Goal: Task Accomplishment & Management: Use online tool/utility

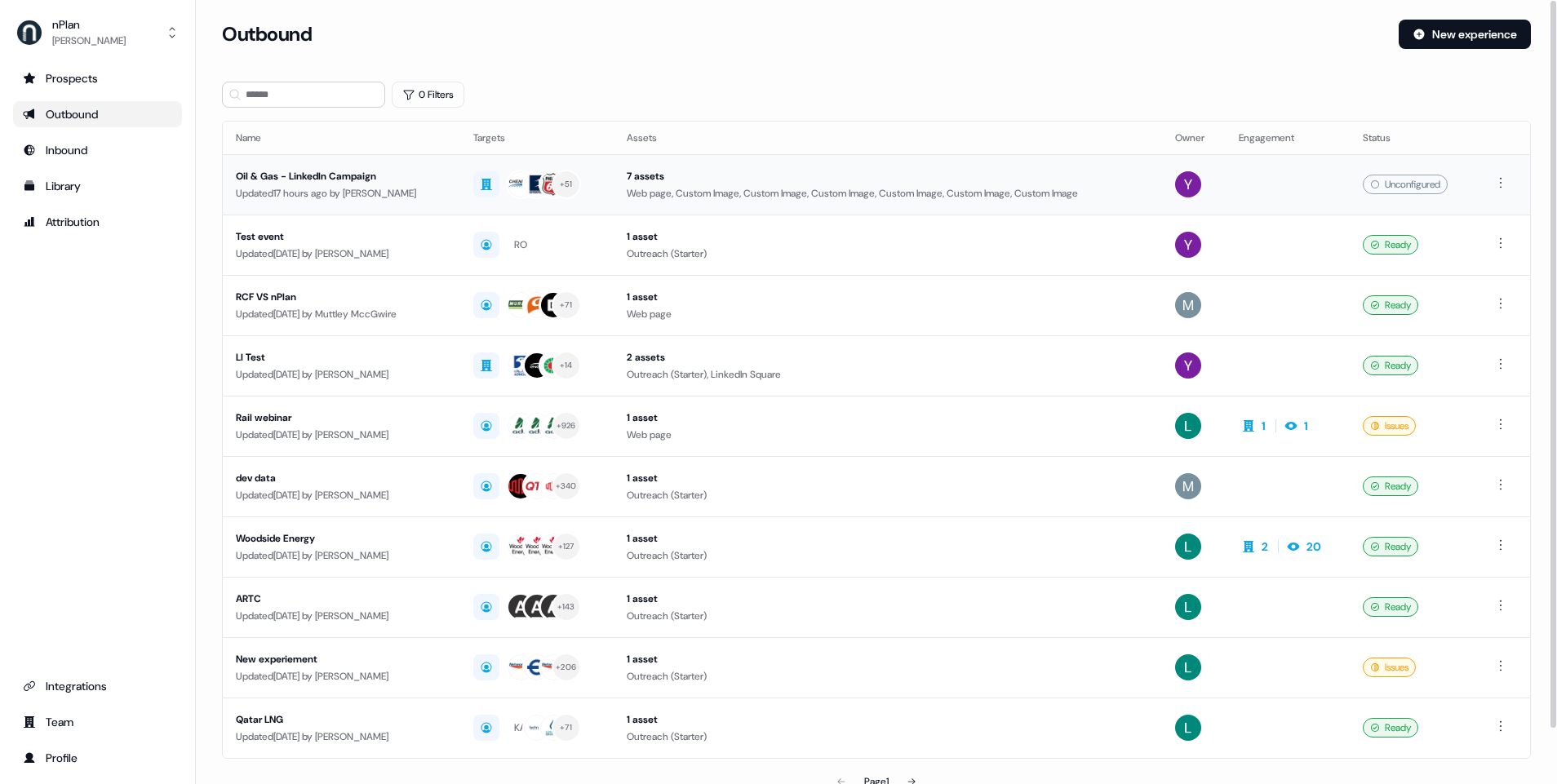
click at [355, 179] on div "Oil & Gas - LinkedIn Campaign" at bounding box center [341, 175] width 211 height 16
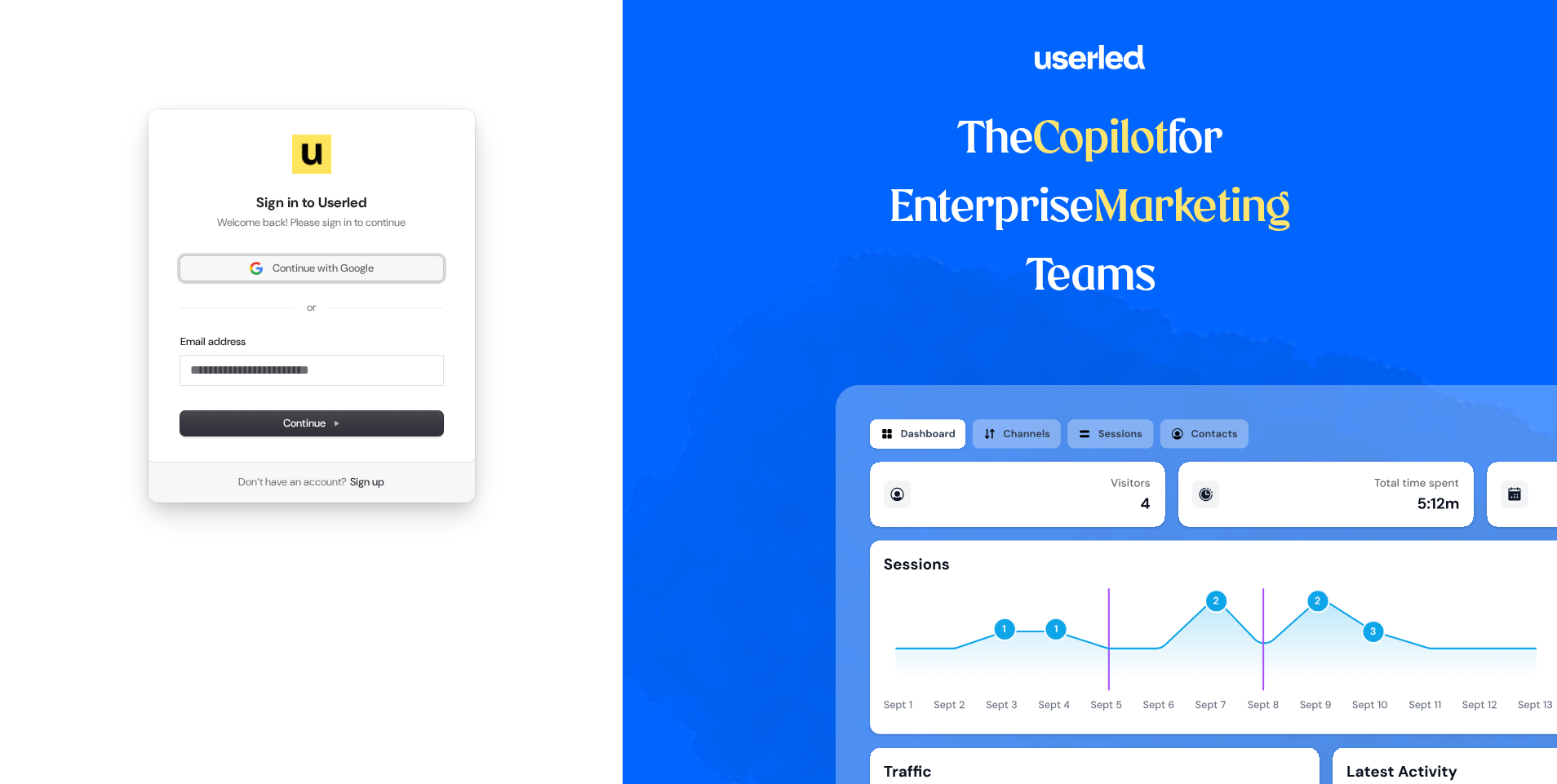
click at [287, 266] on span "Continue with Google" at bounding box center [322, 269] width 101 height 15
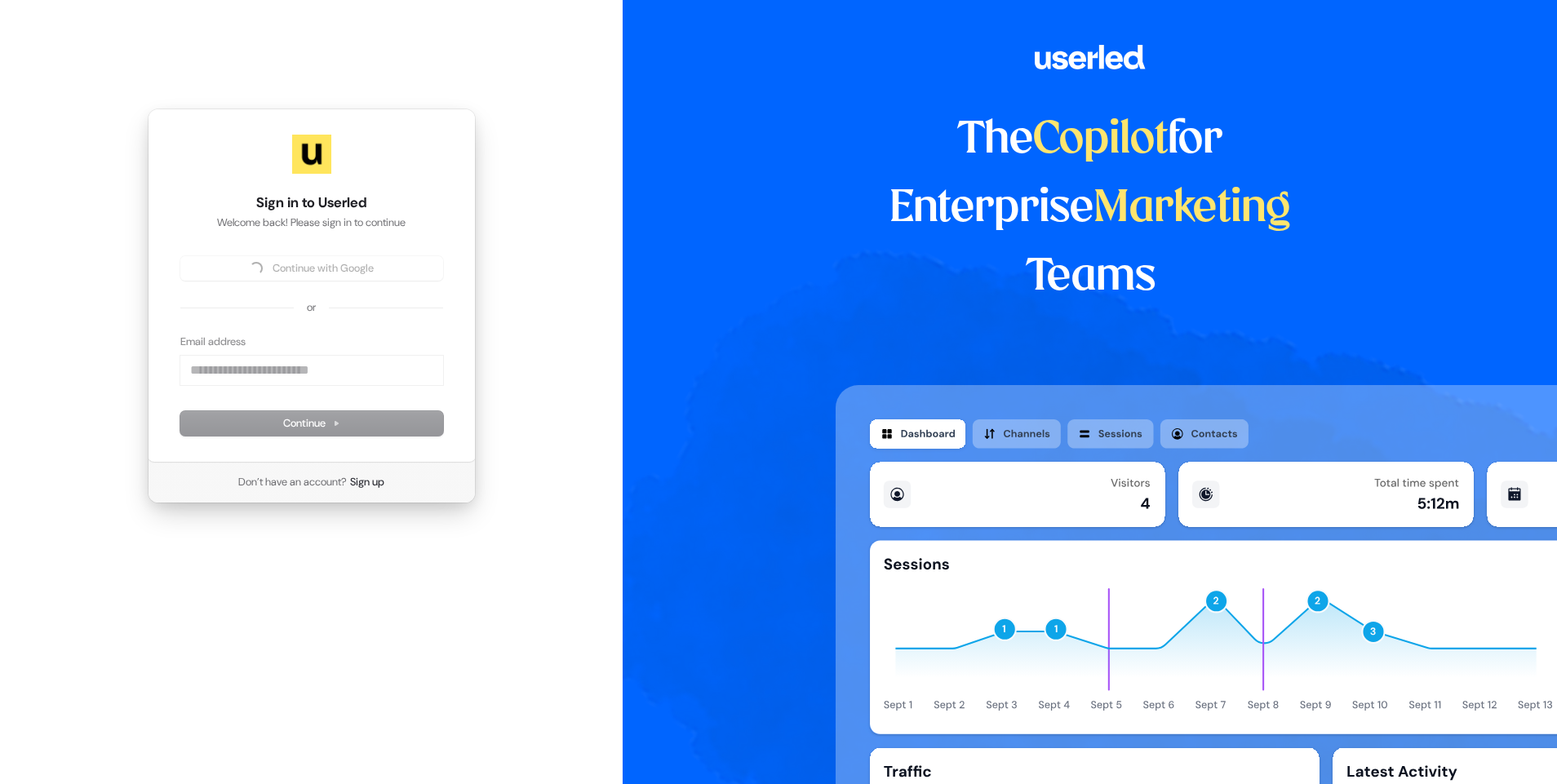
click at [287, 266] on div "Continue with Google" at bounding box center [311, 269] width 263 height 24
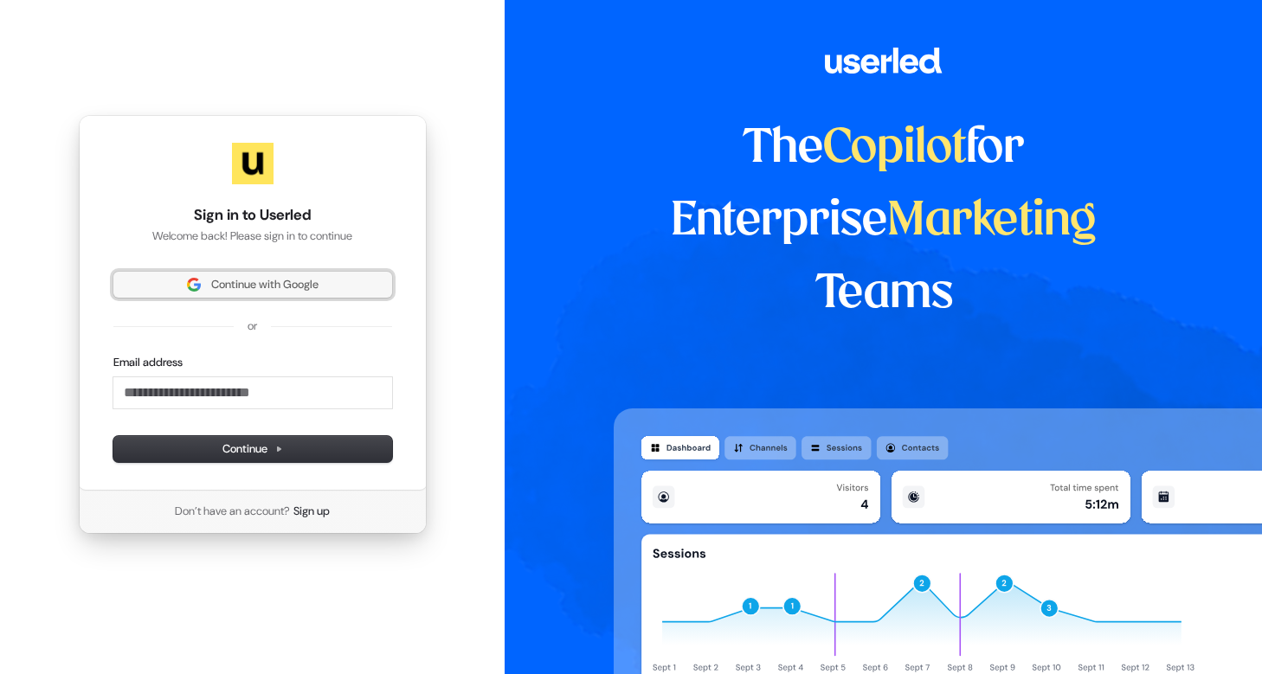
click at [269, 293] on button "Continue with Google" at bounding box center [252, 285] width 279 height 26
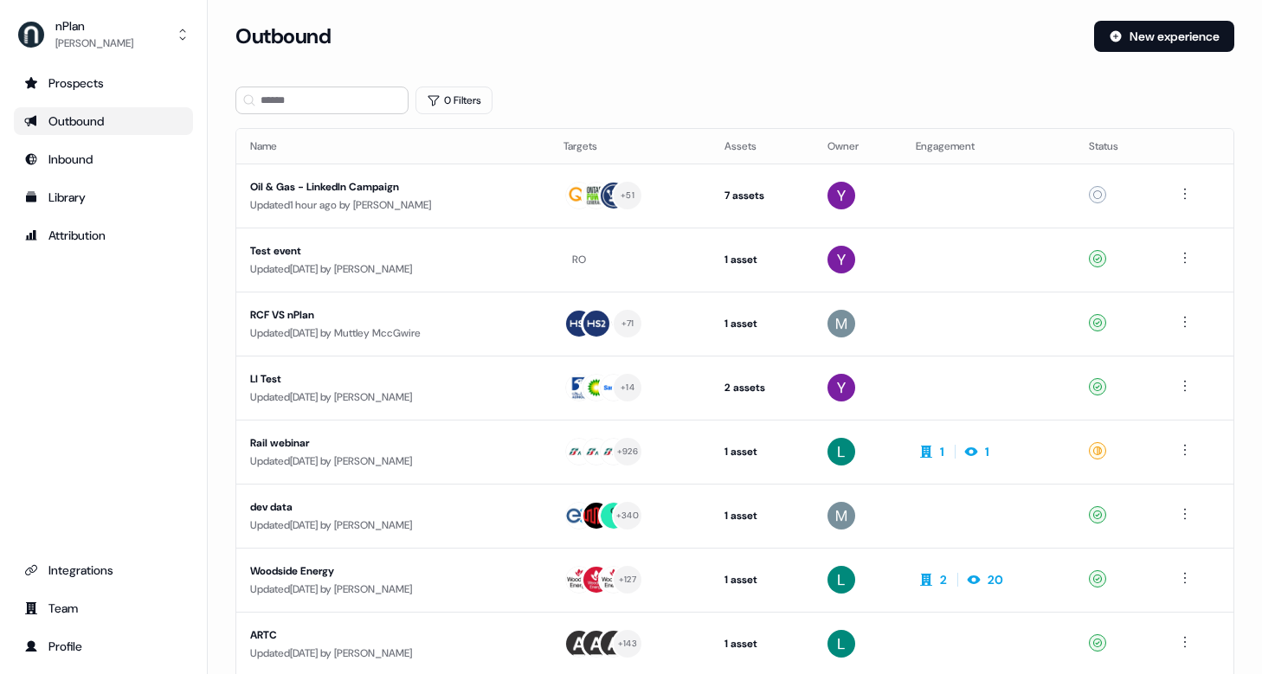
click at [87, 125] on div "Outbound" at bounding box center [103, 121] width 158 height 17
click at [86, 158] on div "Inbound" at bounding box center [103, 159] width 158 height 17
click at [89, 125] on div "Outbound" at bounding box center [103, 121] width 158 height 17
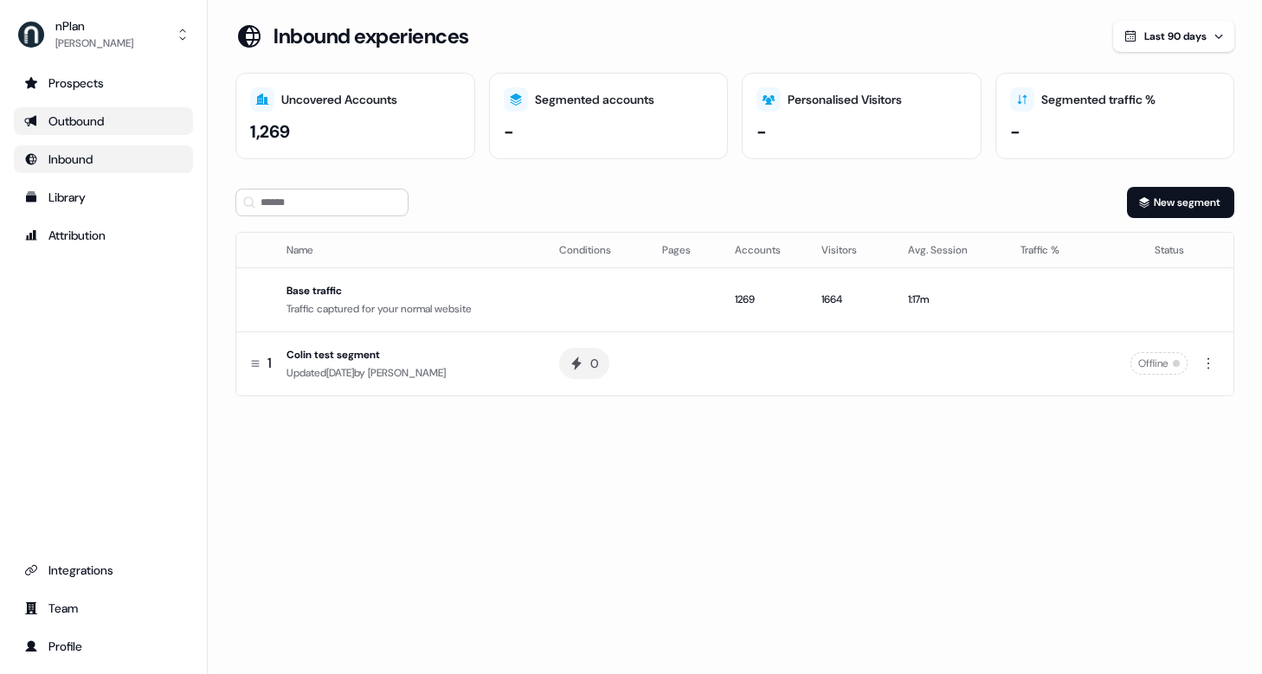
click at [106, 116] on div "Outbound" at bounding box center [103, 121] width 158 height 17
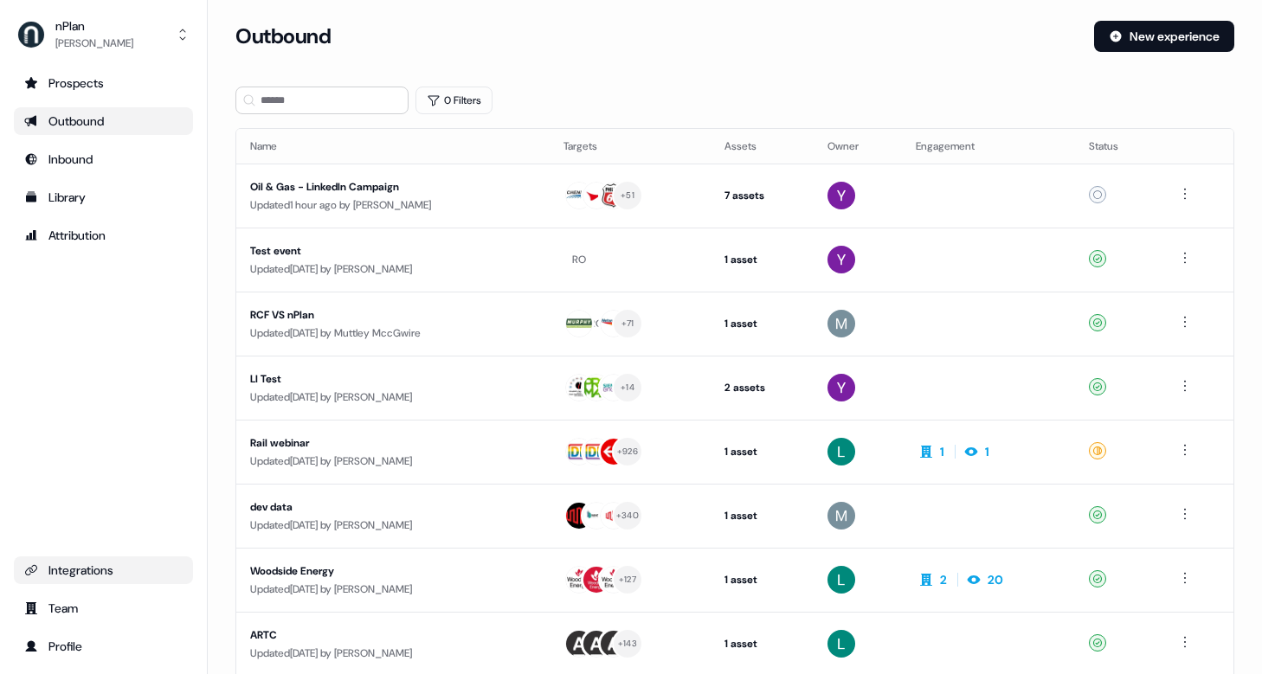
click at [99, 572] on div "Integrations" at bounding box center [103, 570] width 158 height 17
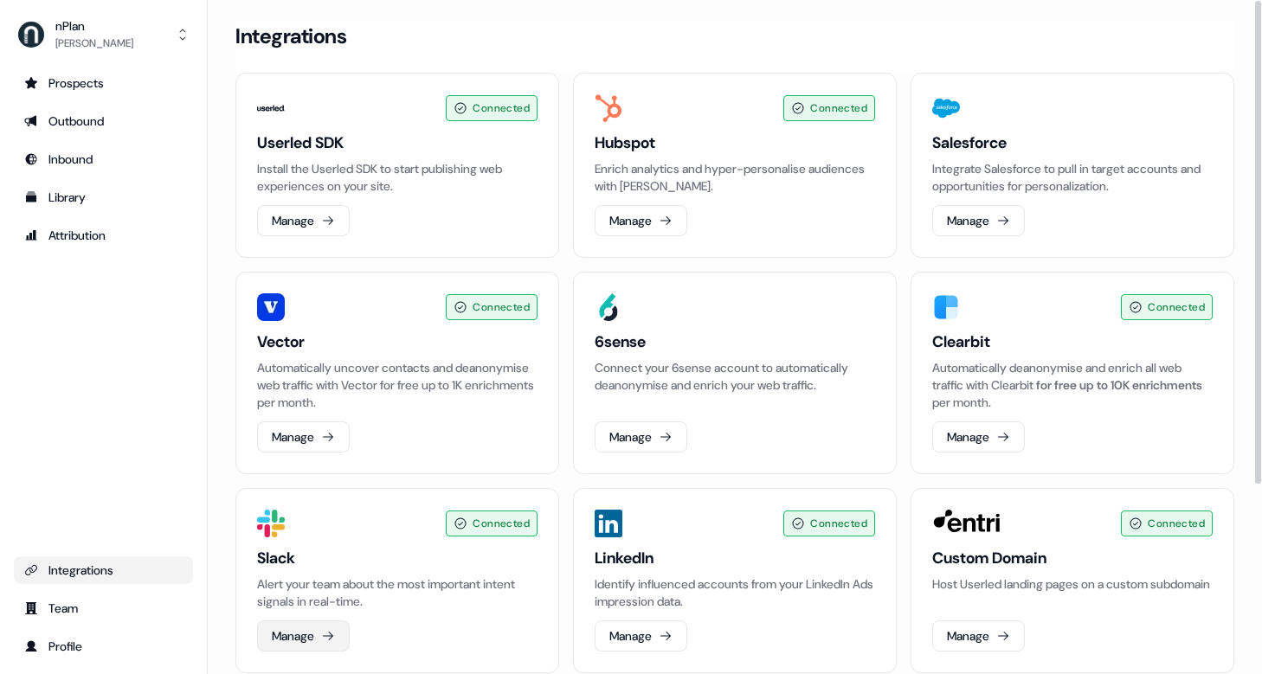
click at [319, 642] on button "Manage" at bounding box center [303, 636] width 93 height 31
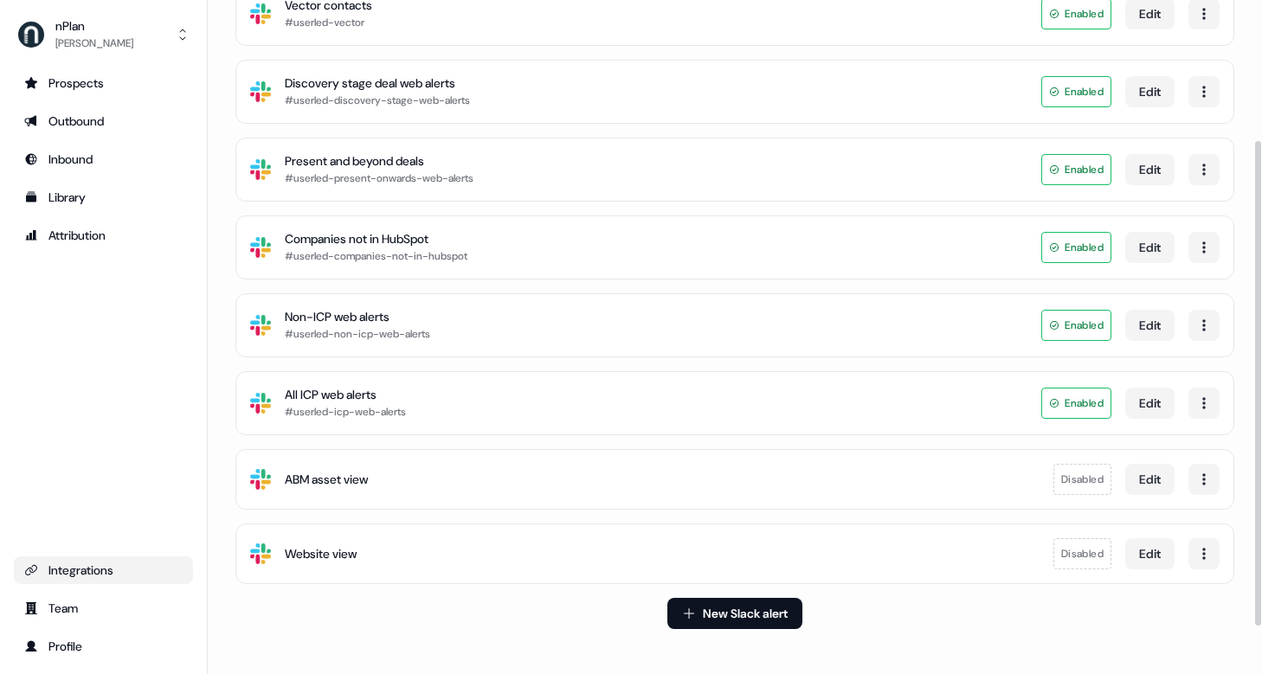
scroll to position [261, 0]
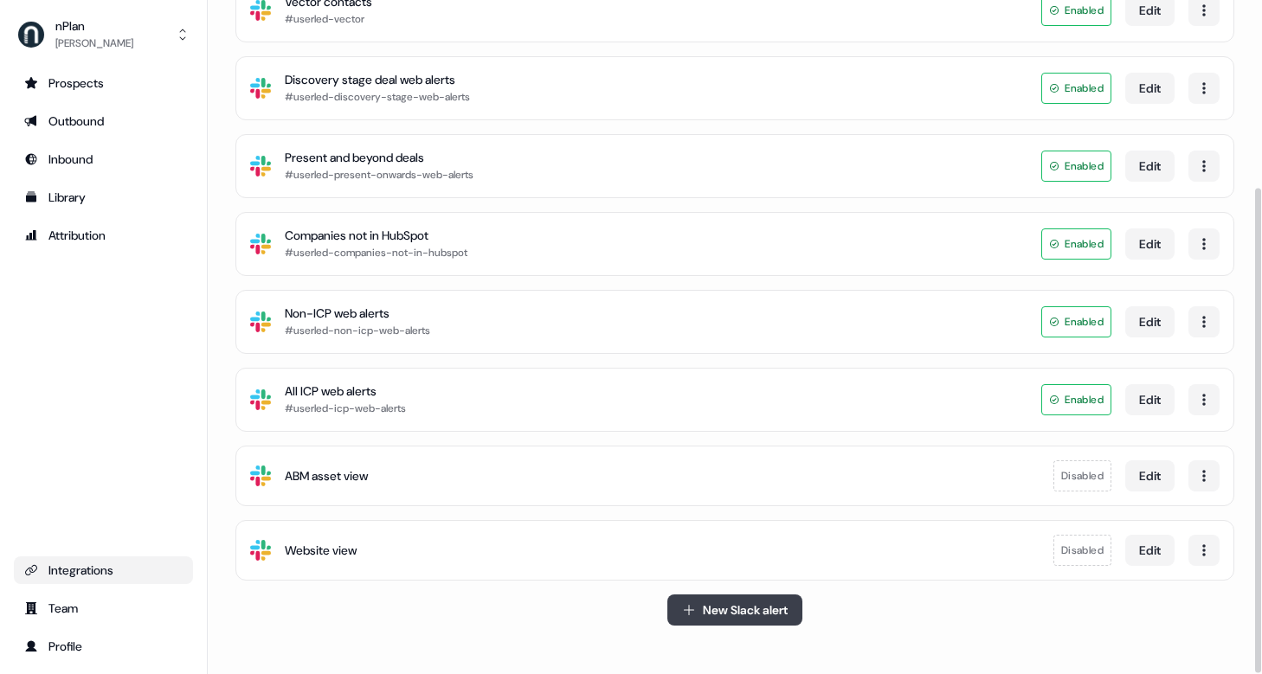
click at [730, 616] on button "New Slack alert" at bounding box center [735, 610] width 135 height 31
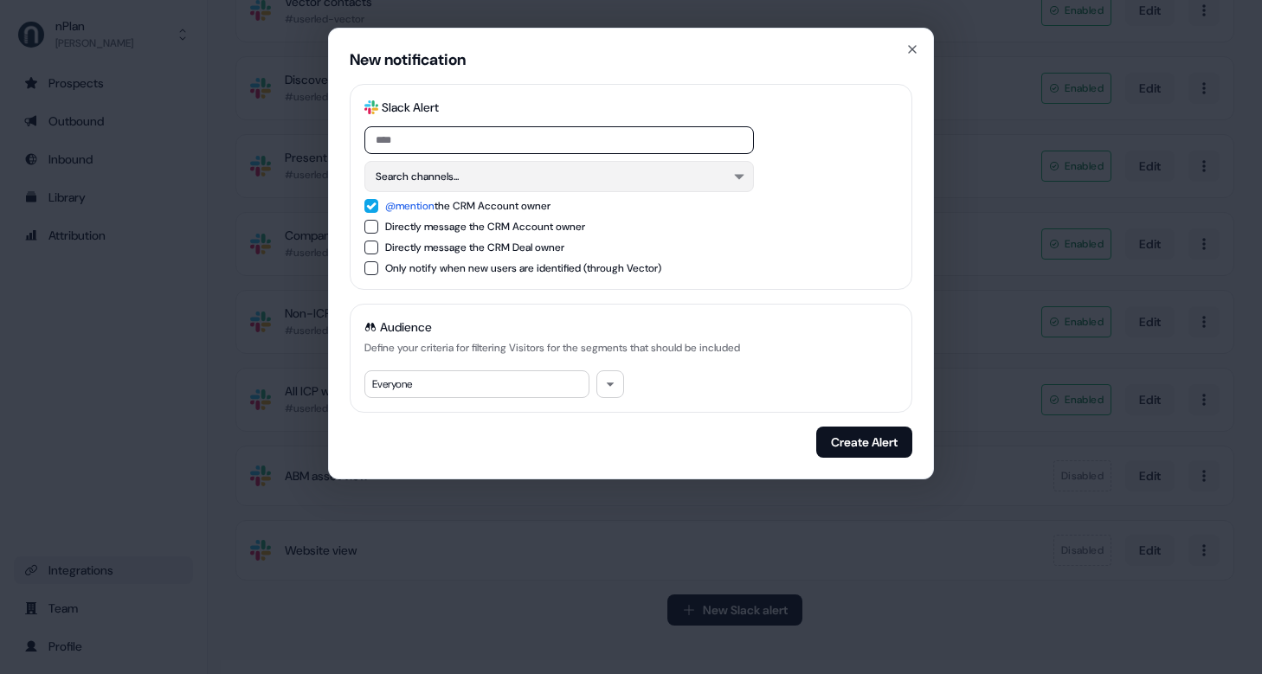
click at [658, 182] on button "Search channels..." at bounding box center [560, 176] width 390 height 31
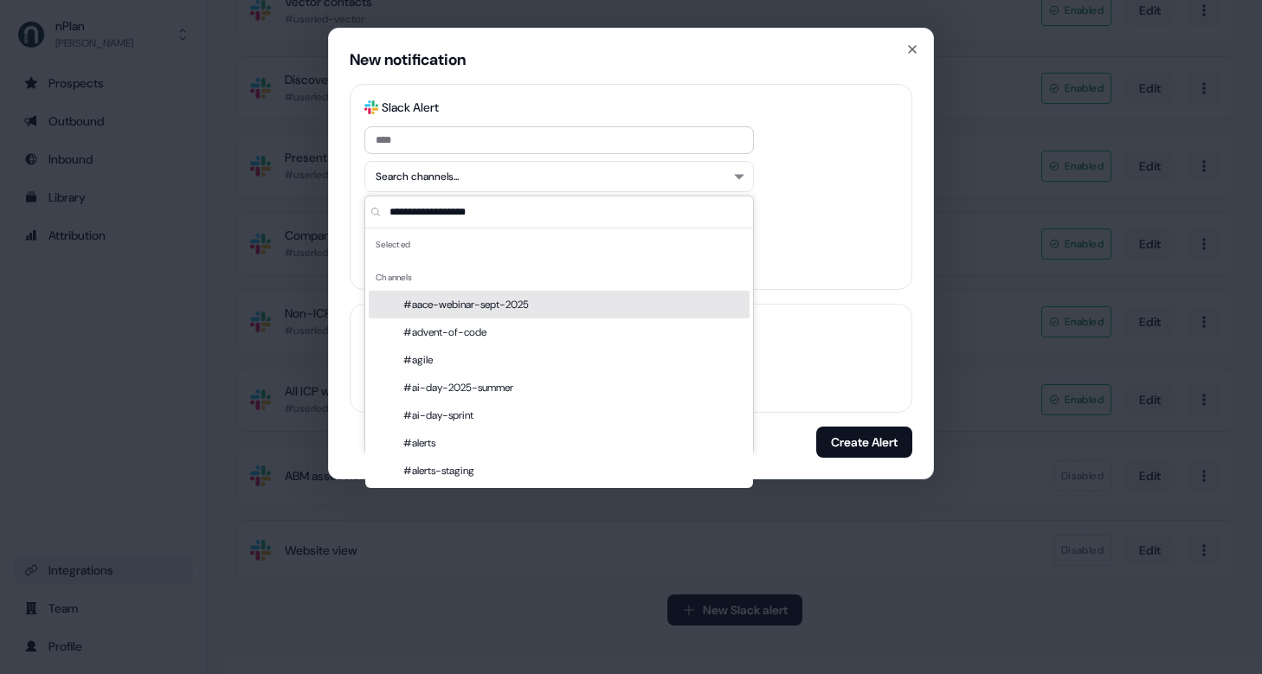
click at [842, 135] on div at bounding box center [631, 140] width 533 height 28
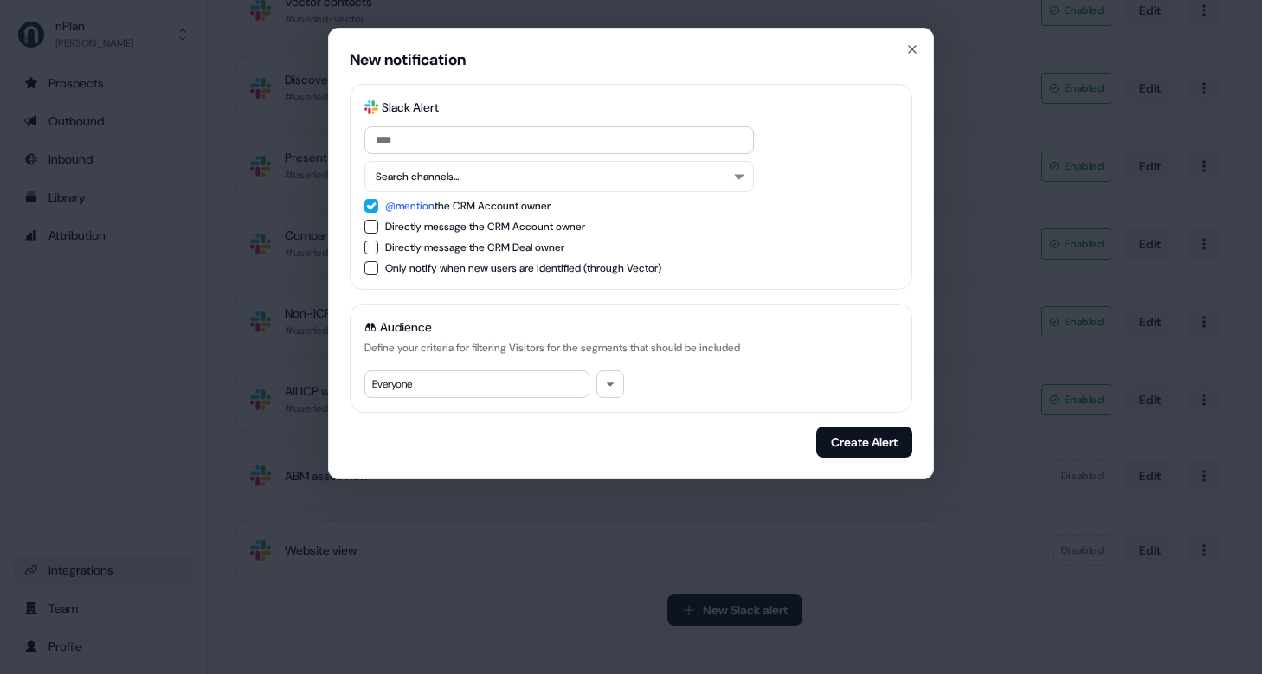
click at [539, 378] on div "Everyone" at bounding box center [477, 385] width 225 height 28
click at [611, 390] on button "button" at bounding box center [611, 385] width 28 height 28
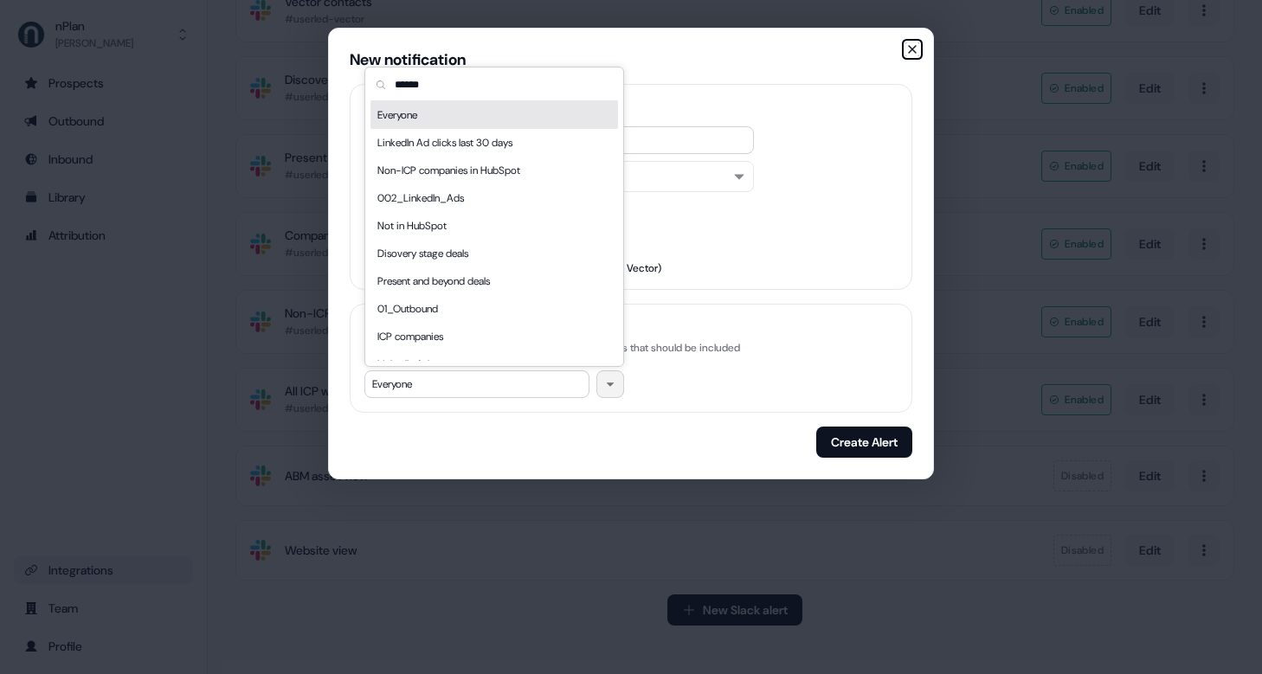
click at [916, 50] on icon "button" at bounding box center [913, 49] width 14 height 14
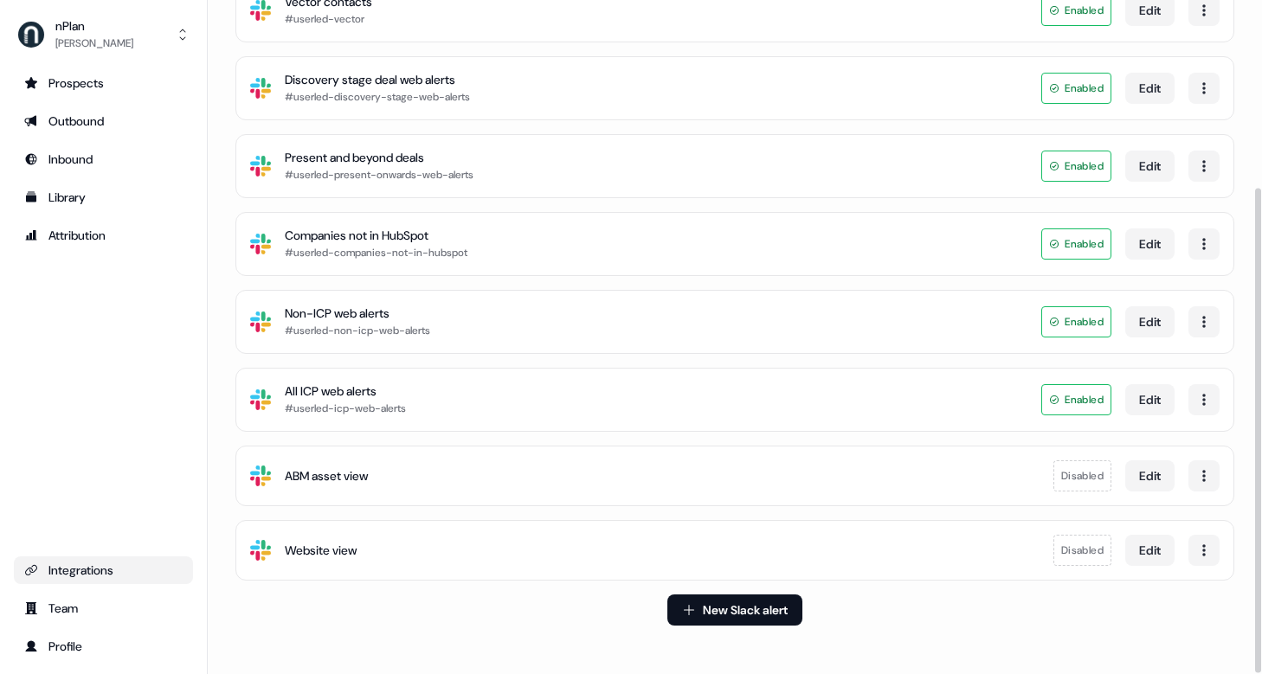
drag, startPoint x: 126, startPoint y: 332, endPoint x: 124, endPoint y: 171, distance: 161.1
click at [127, 332] on div "Prospects Outbound Inbound Library Attribution Integrations Team Profile" at bounding box center [103, 364] width 179 height 591
click at [107, 120] on div "Outbound" at bounding box center [103, 121] width 158 height 17
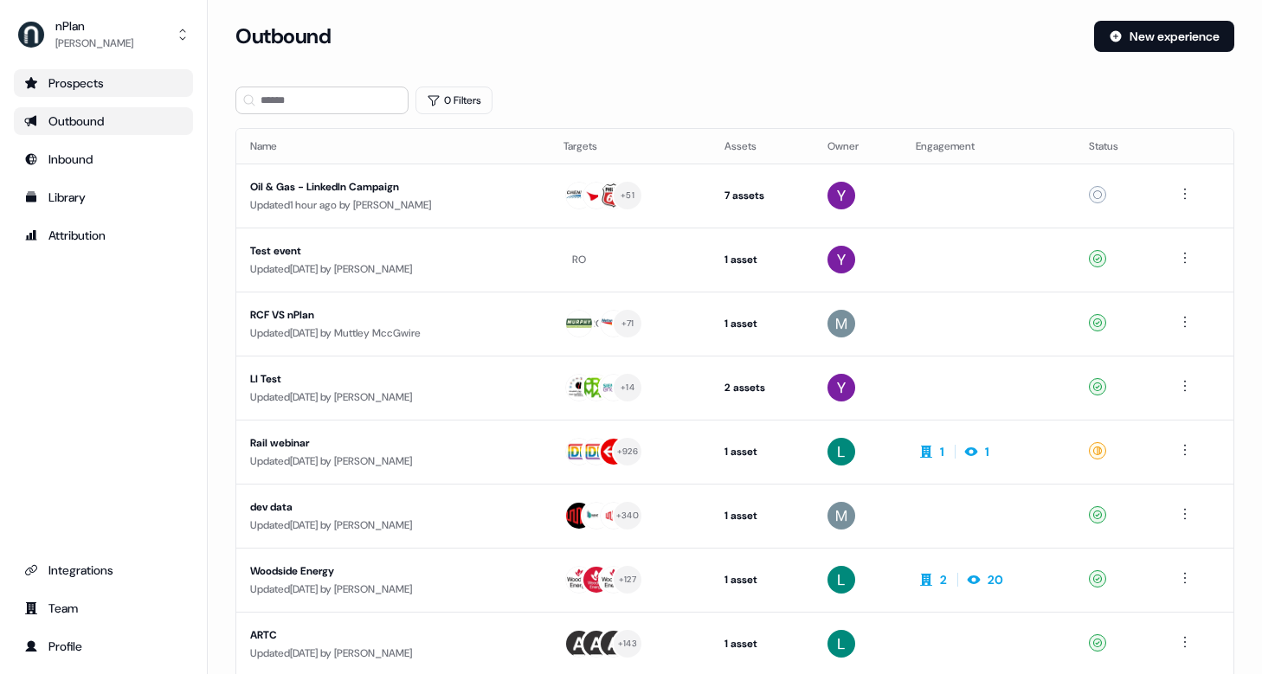
click at [124, 76] on div "Prospects" at bounding box center [103, 82] width 158 height 17
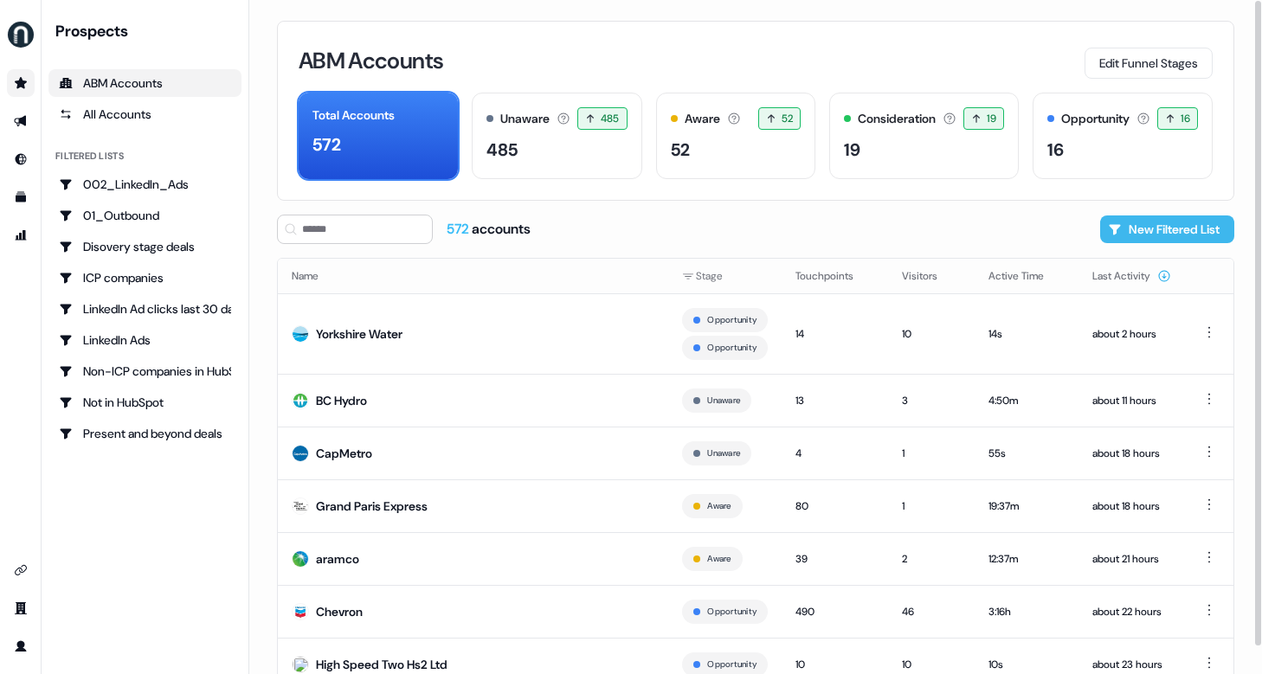
click at [1153, 223] on button "New Filtered List" at bounding box center [1167, 230] width 134 height 28
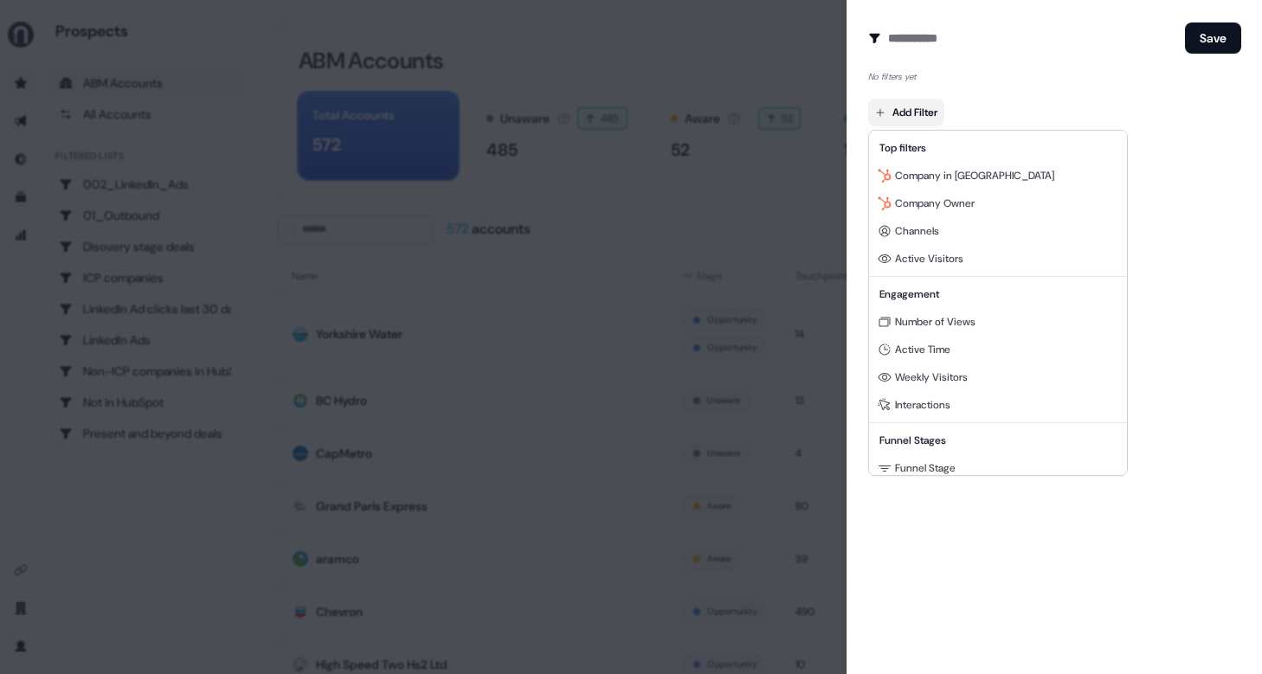
click at [935, 114] on body "For the best experience switch devices to a bigger screen. Go to Userled.io Pro…" at bounding box center [631, 337] width 1262 height 674
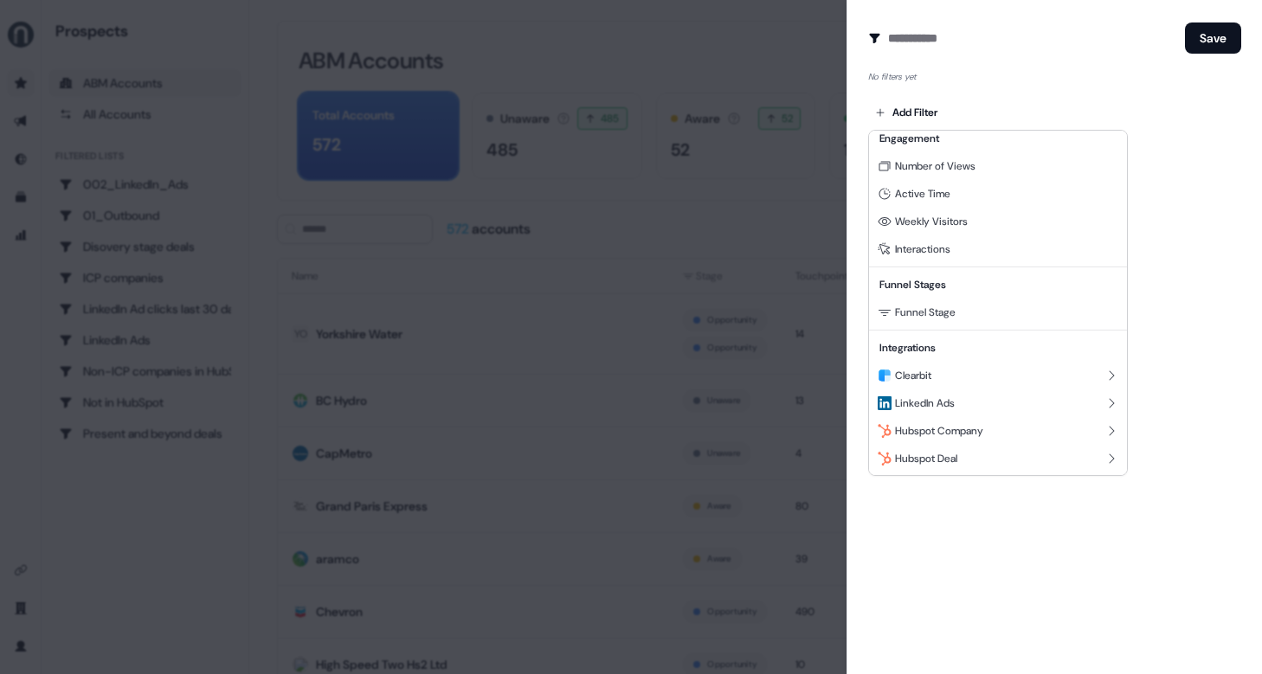
scroll to position [157, 0]
click at [939, 255] on span "Interactions" at bounding box center [922, 249] width 55 height 14
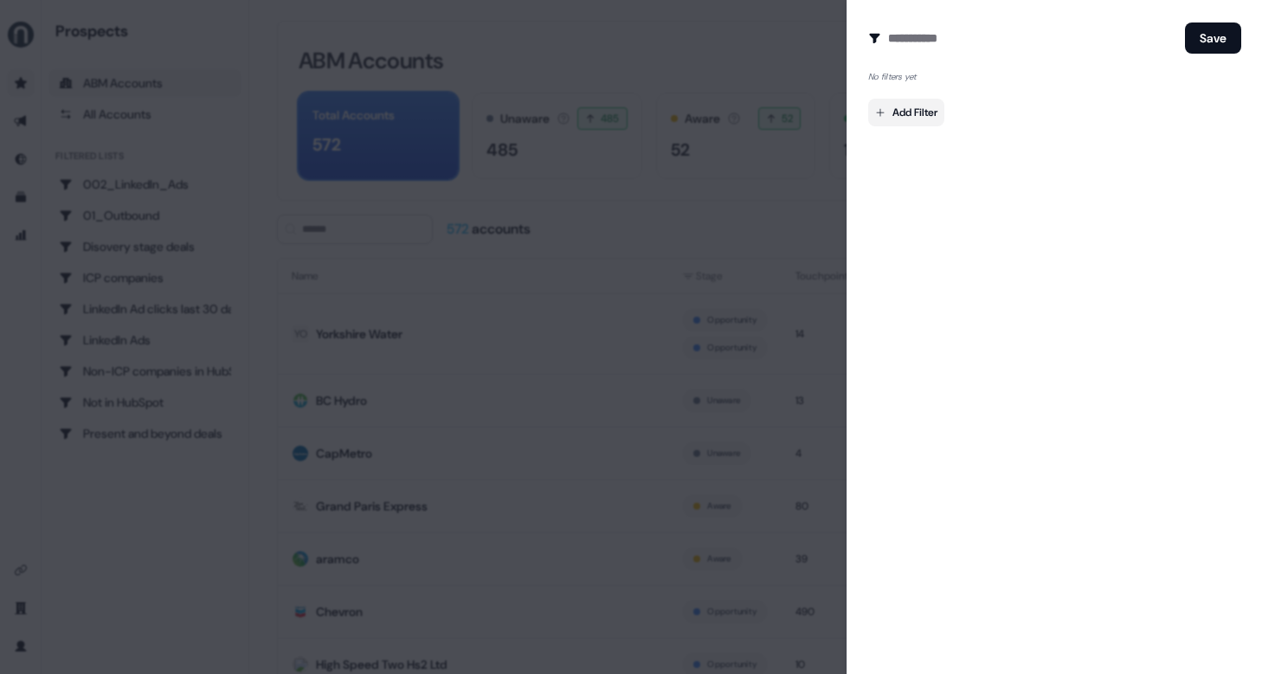
click at [940, 110] on body "For the best experience switch devices to a bigger screen. Go to Userled.io Pro…" at bounding box center [631, 337] width 1262 height 674
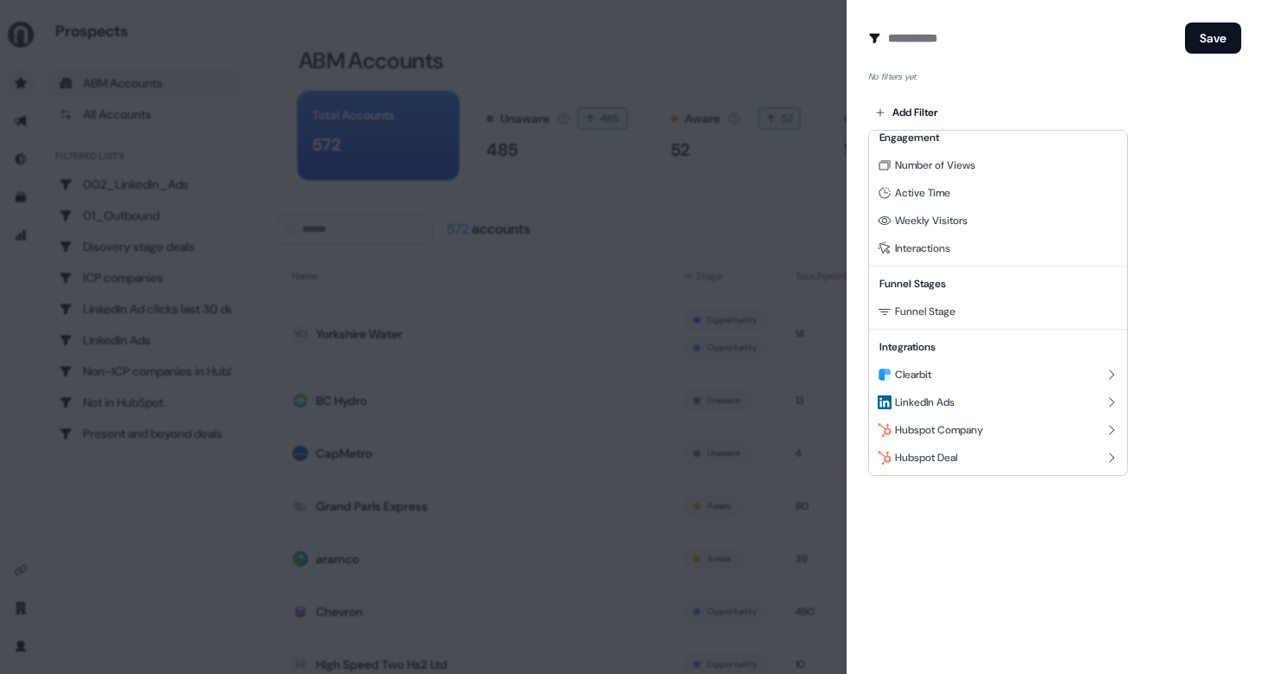
click at [1184, 211] on div at bounding box center [631, 337] width 1262 height 674
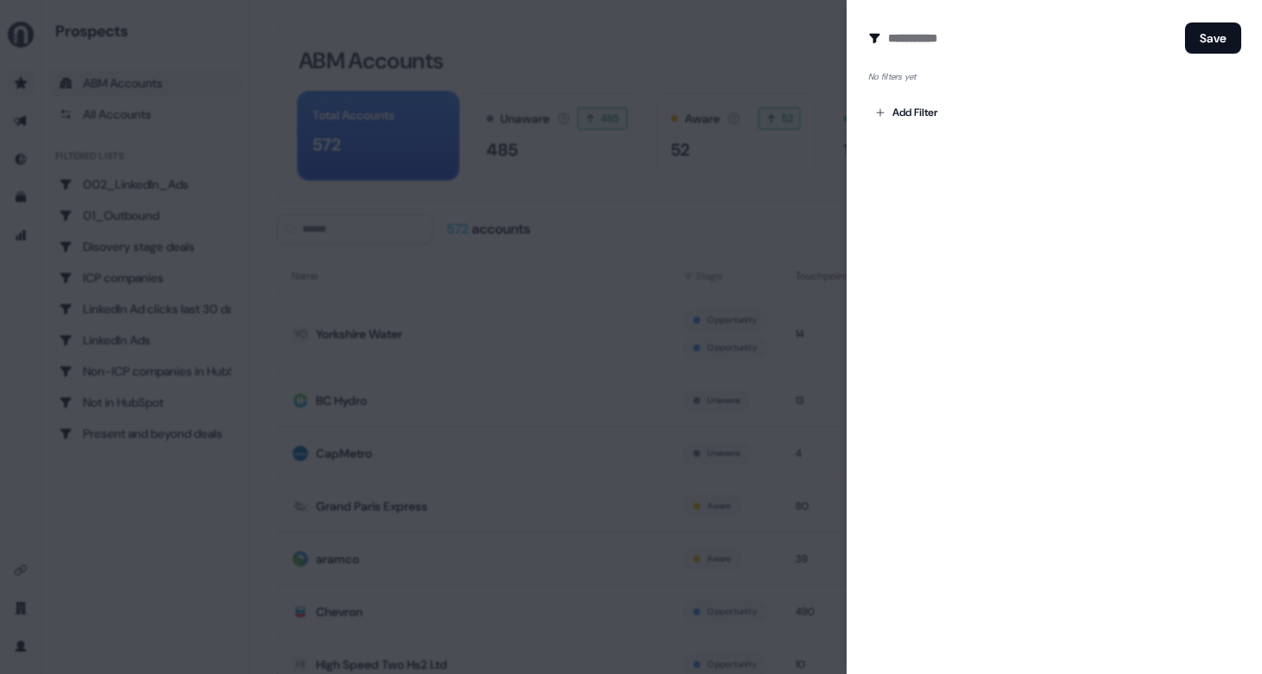
click at [790, 203] on div at bounding box center [631, 337] width 1262 height 674
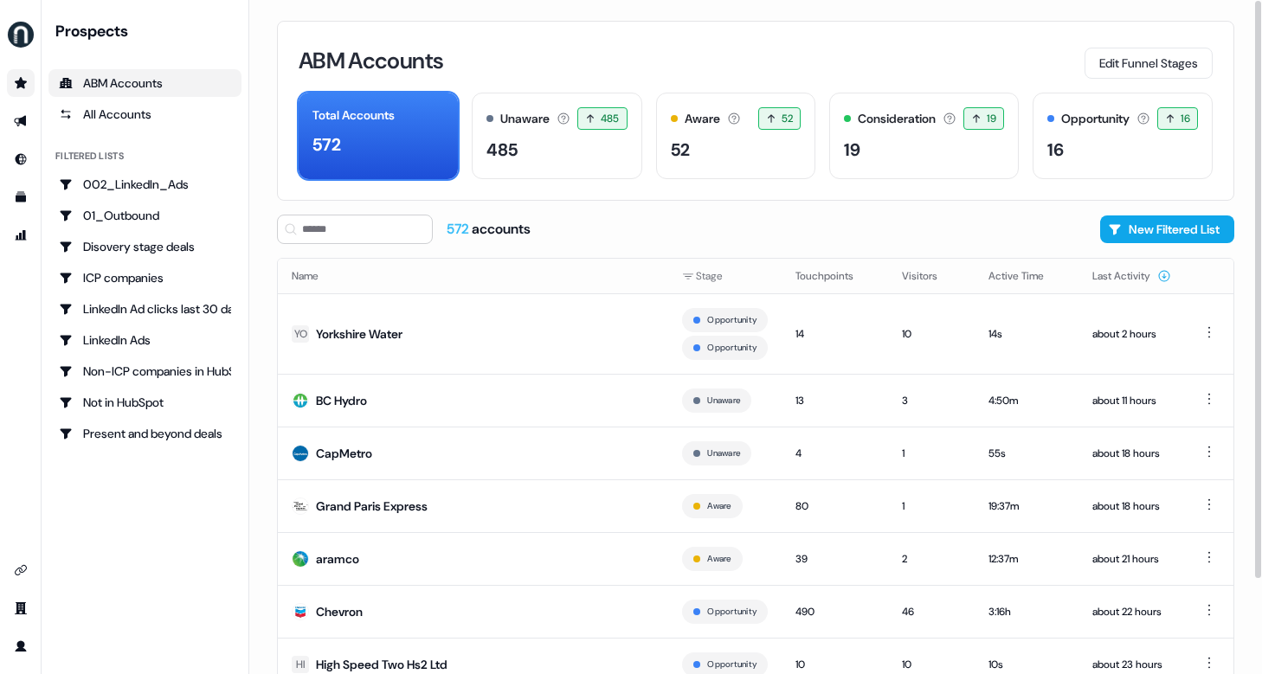
drag, startPoint x: 585, startPoint y: 57, endPoint x: 616, endPoint y: 58, distance: 31.2
click at [584, 58] on div "ABM Accounts Edit Funnel Stages" at bounding box center [756, 60] width 914 height 36
click at [767, 47] on div "ABM Accounts Edit Funnel Stages" at bounding box center [756, 60] width 914 height 36
click at [1151, 229] on button "New Filtered List" at bounding box center [1167, 230] width 134 height 28
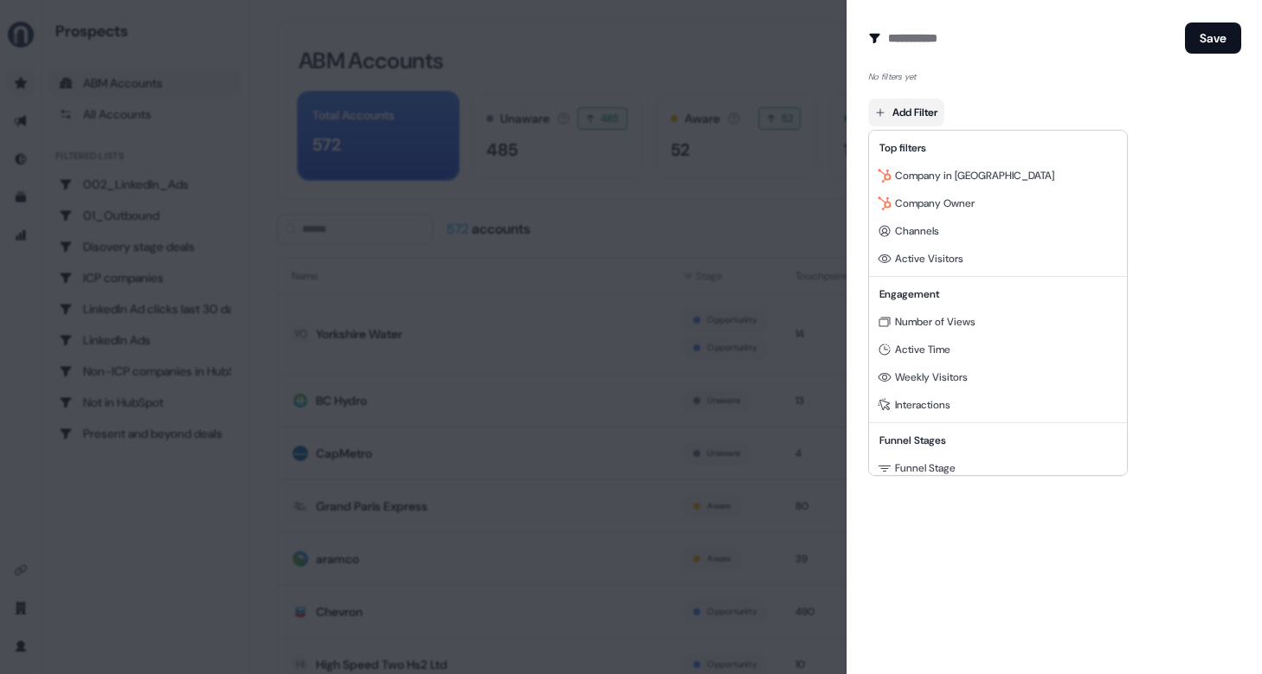
click at [894, 110] on body "For the best experience switch devices to a bigger screen. Go to Userled.io Pro…" at bounding box center [631, 337] width 1262 height 674
click at [943, 229] on div "Channels" at bounding box center [998, 231] width 251 height 28
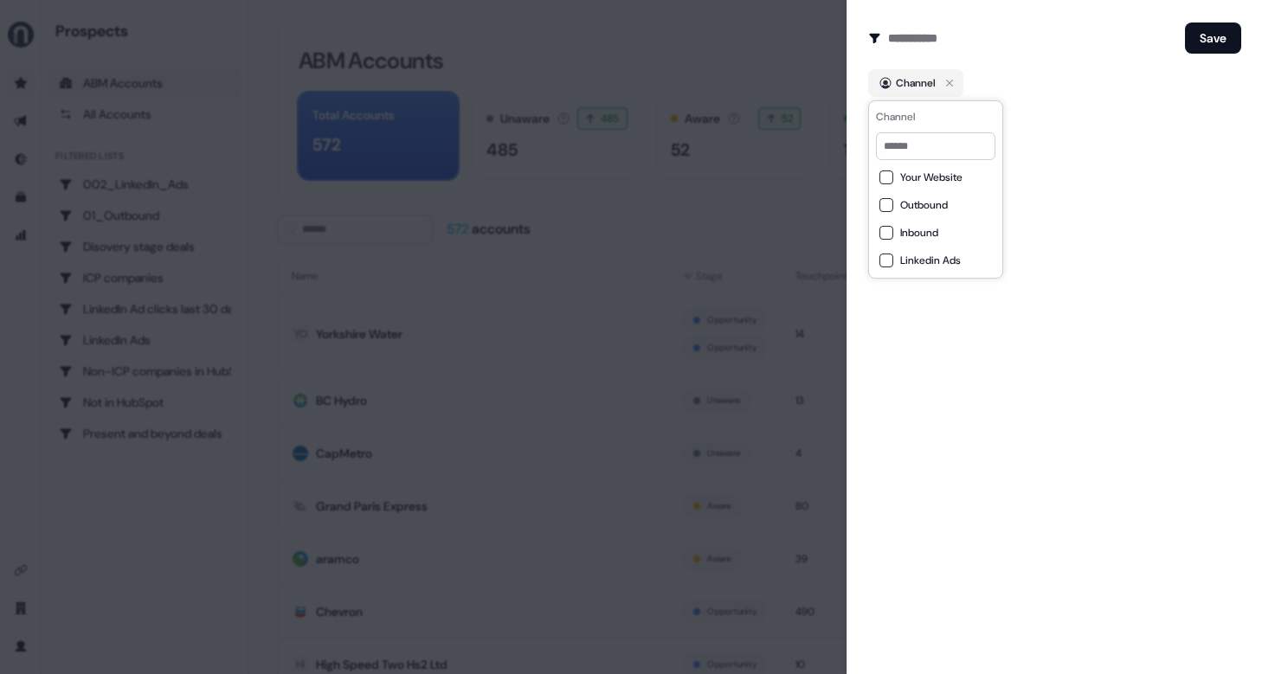
click at [928, 203] on span "Outbound" at bounding box center [924, 205] width 48 height 14
click at [1056, 177] on div "Create Audience Filter Create a new audience by setting a name and configuring …" at bounding box center [1055, 337] width 416 height 674
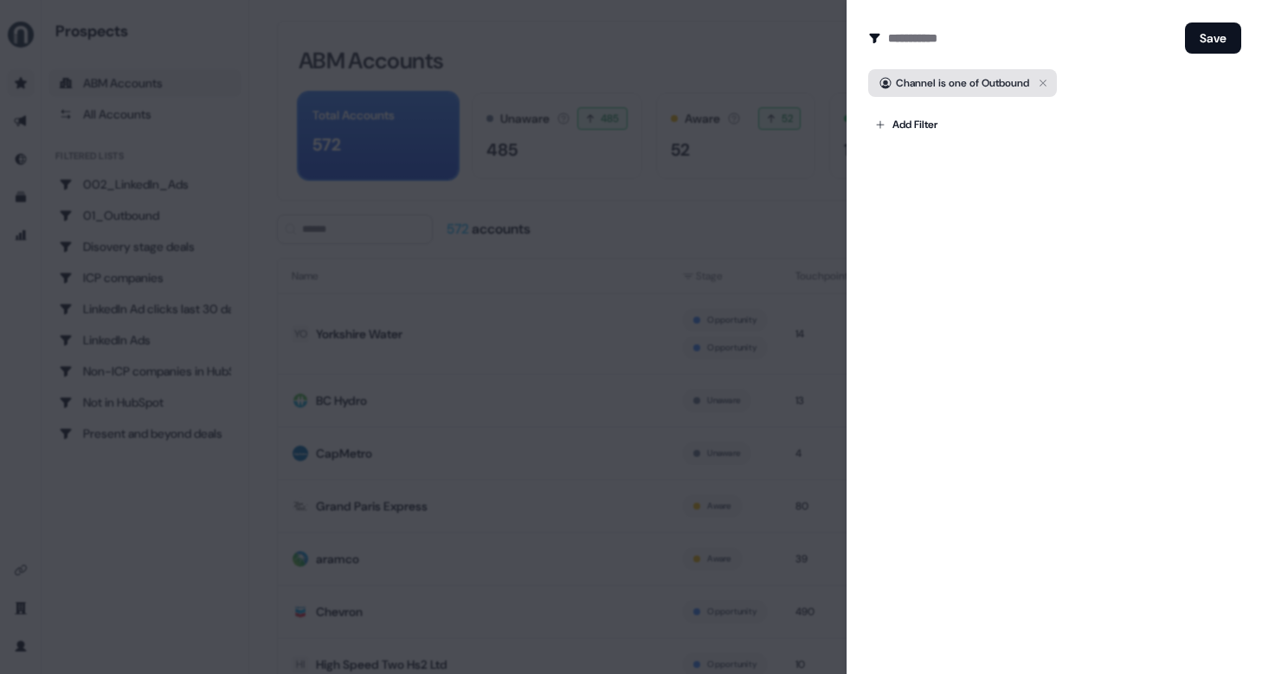
click at [1054, 80] on icon "button" at bounding box center [1043, 83] width 21 height 21
click at [927, 110] on body "For the best experience switch devices to a bigger screen. Go to Userled.io Pro…" at bounding box center [631, 337] width 1262 height 674
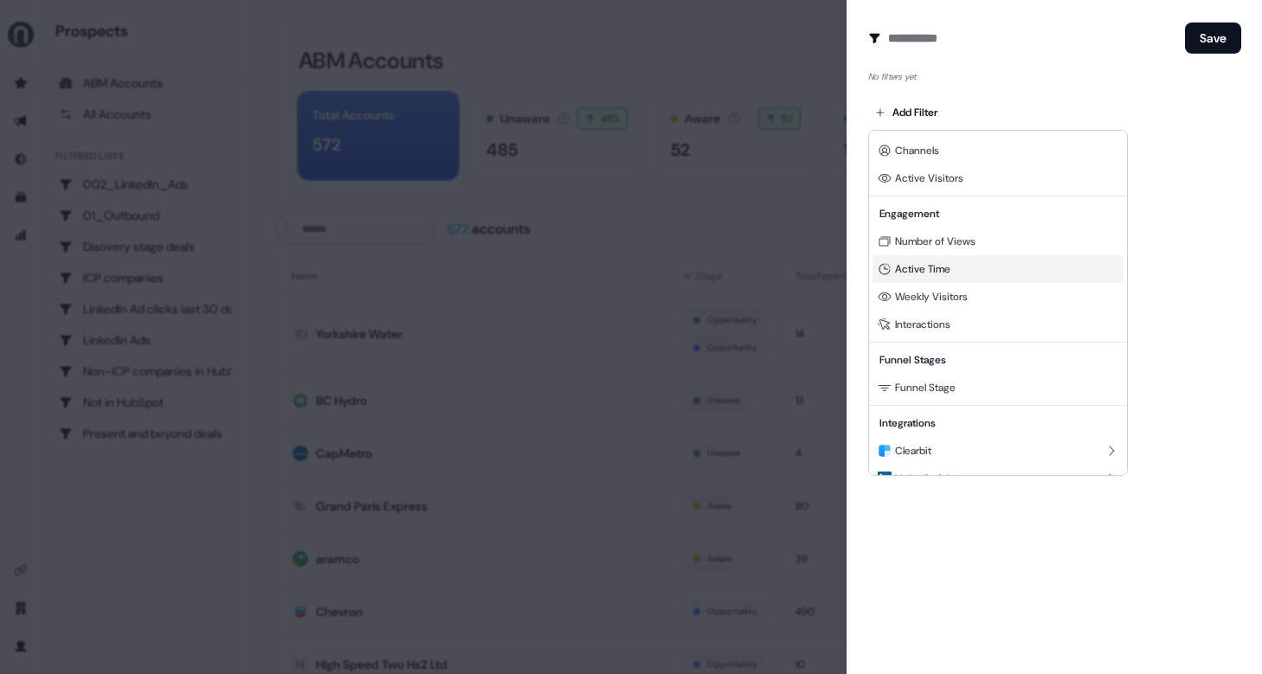
scroll to position [68, 0]
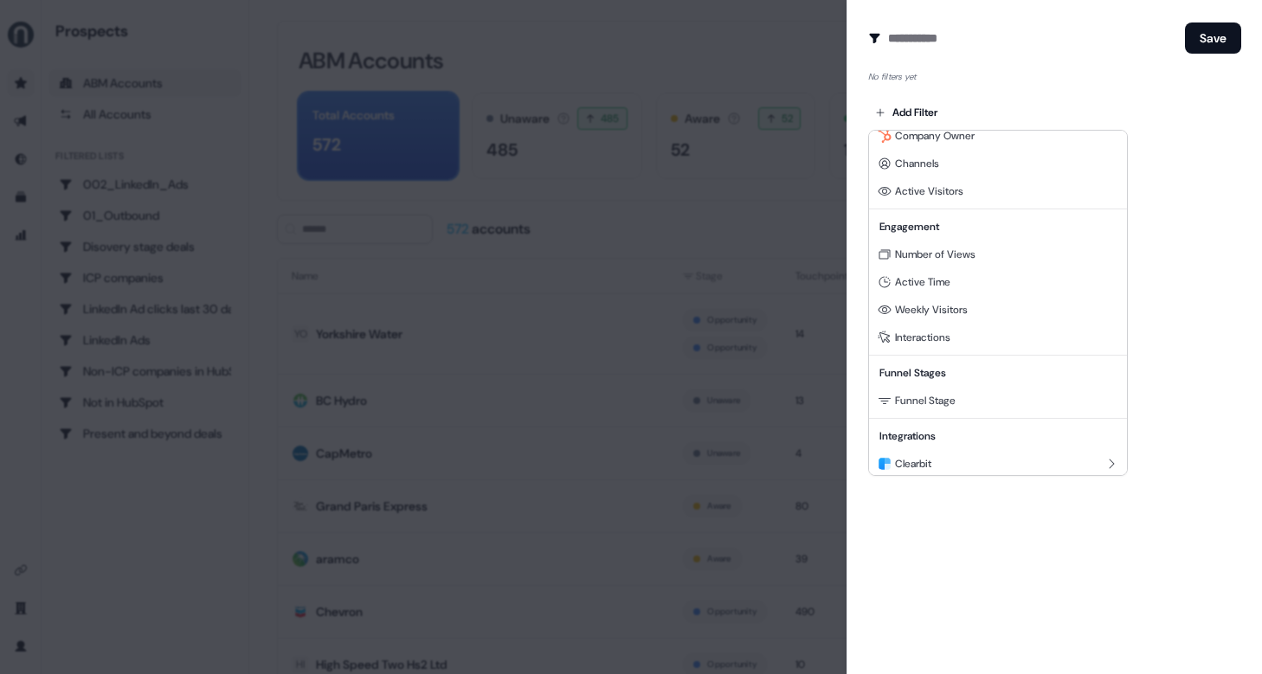
click at [1200, 253] on div at bounding box center [631, 337] width 1262 height 674
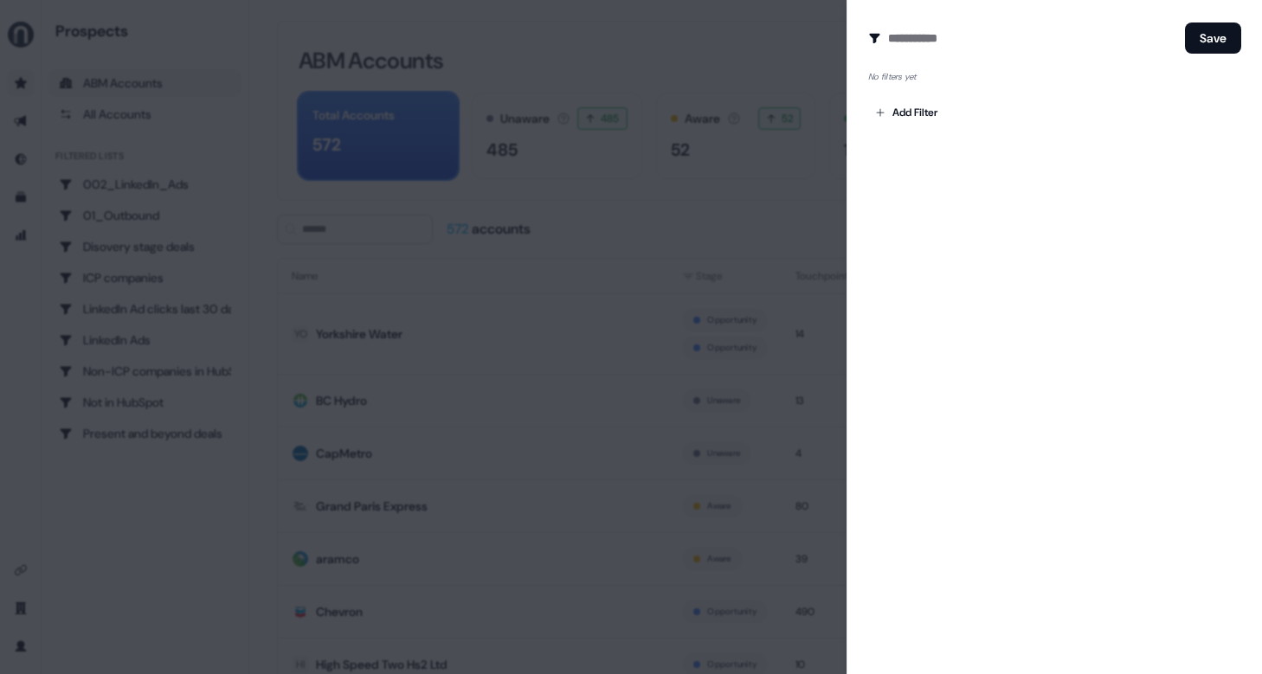
drag, startPoint x: 1116, startPoint y: 211, endPoint x: 1114, endPoint y: 197, distance: 14.0
click at [1115, 210] on div "Create Audience Filter Create a new audience by setting a name and configuring …" at bounding box center [1055, 337] width 416 height 674
click at [276, 571] on div at bounding box center [631, 337] width 1262 height 674
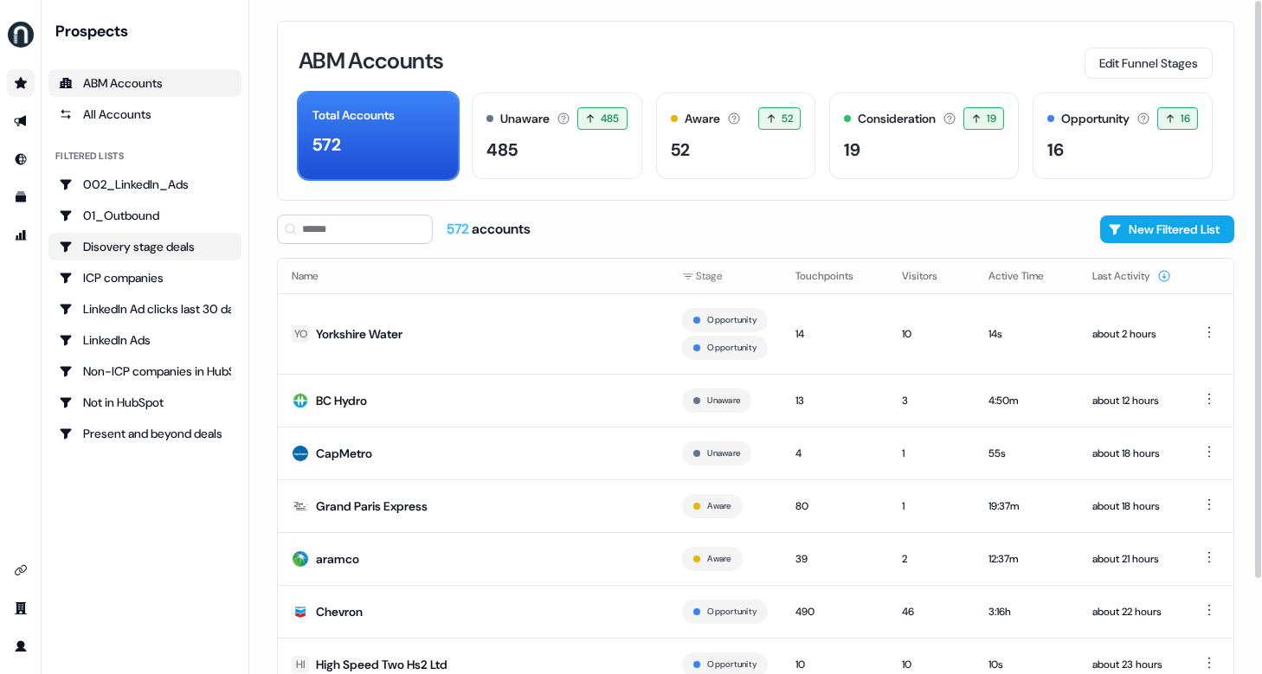
click at [125, 252] on div "Disovery stage deals" at bounding box center [145, 246] width 172 height 17
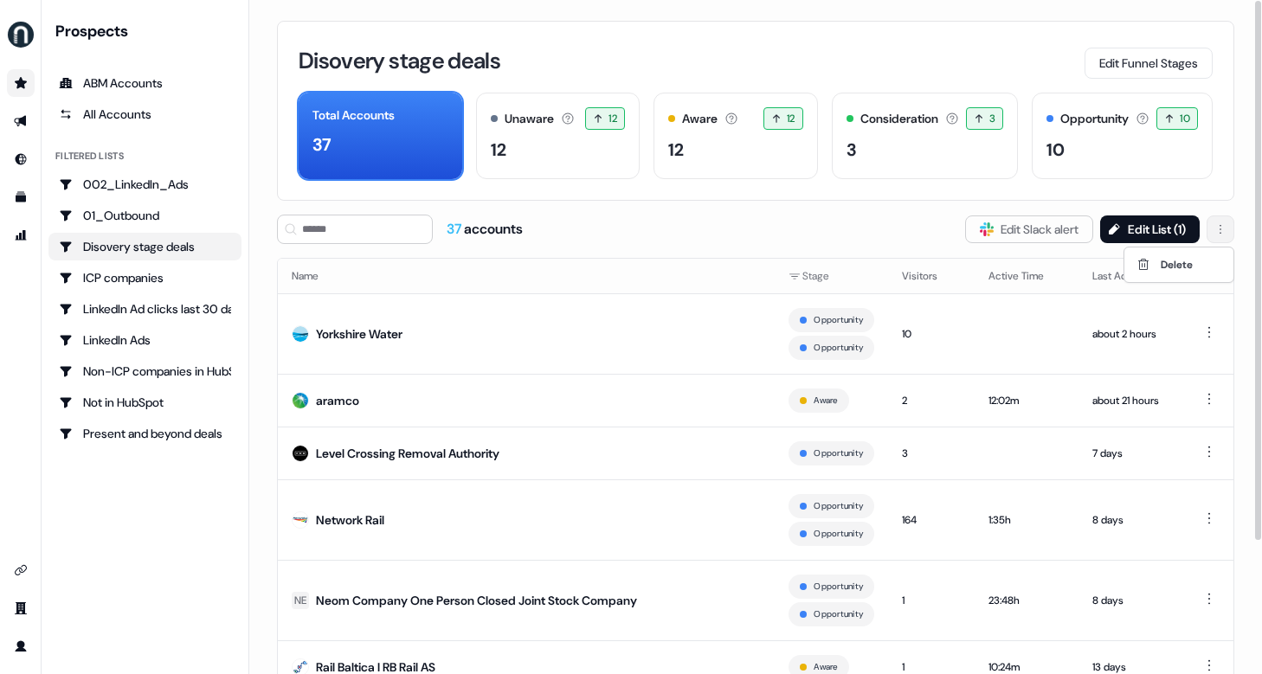
click at [1216, 235] on html "For the best experience switch devices to a bigger screen. Go to Userled.io Pro…" at bounding box center [631, 337] width 1262 height 674
click at [802, 230] on html "For the best experience switch devices to a bigger screen. Go to Userled.io Pro…" at bounding box center [631, 337] width 1262 height 674
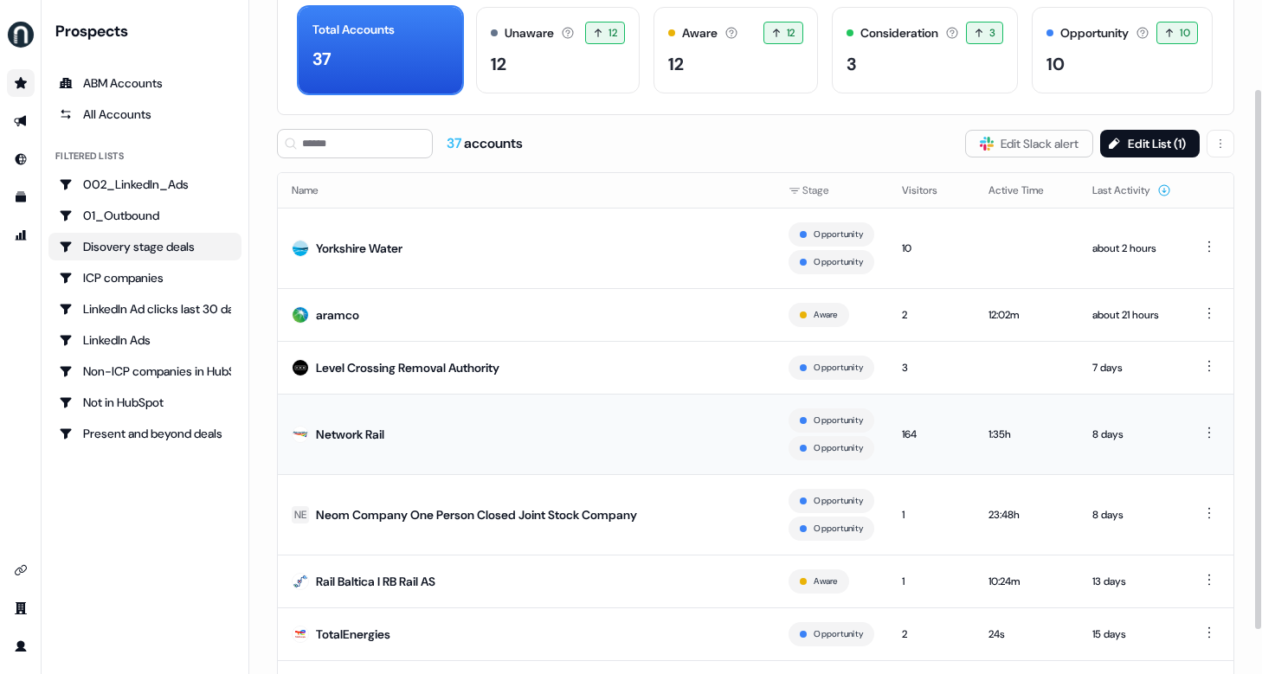
scroll to position [167, 0]
